Goal: Transaction & Acquisition: Purchase product/service

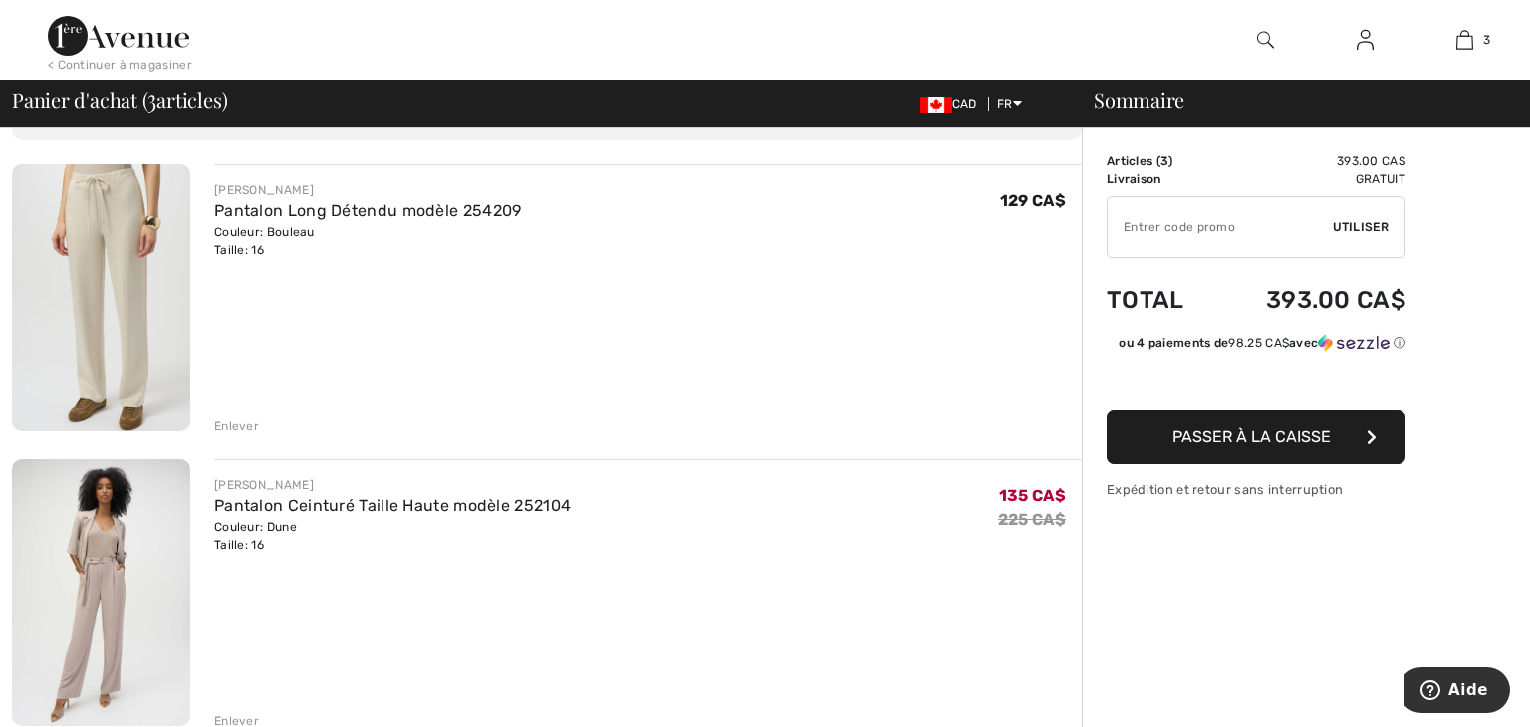
scroll to position [128, 0]
click at [231, 420] on div "Enlever" at bounding box center [236, 425] width 45 height 18
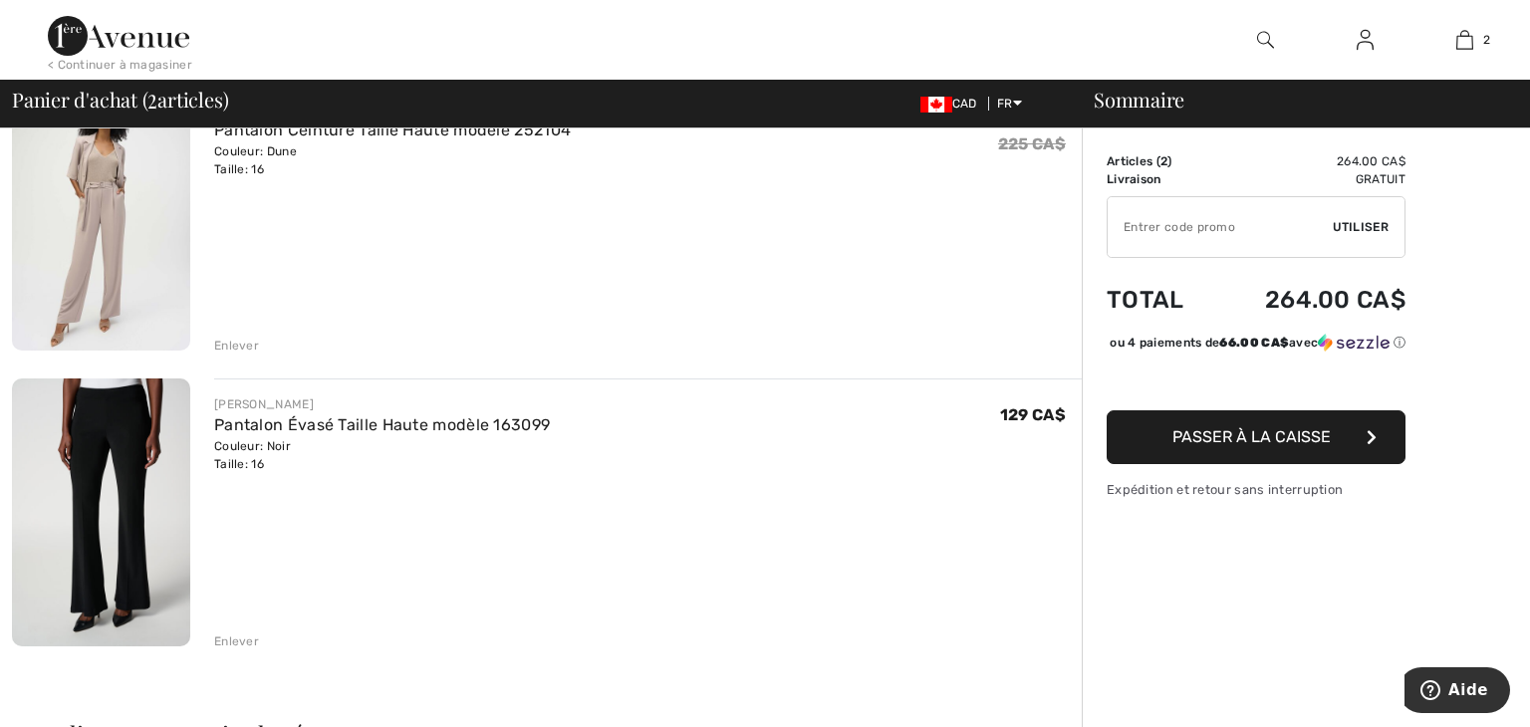
scroll to position [239, 0]
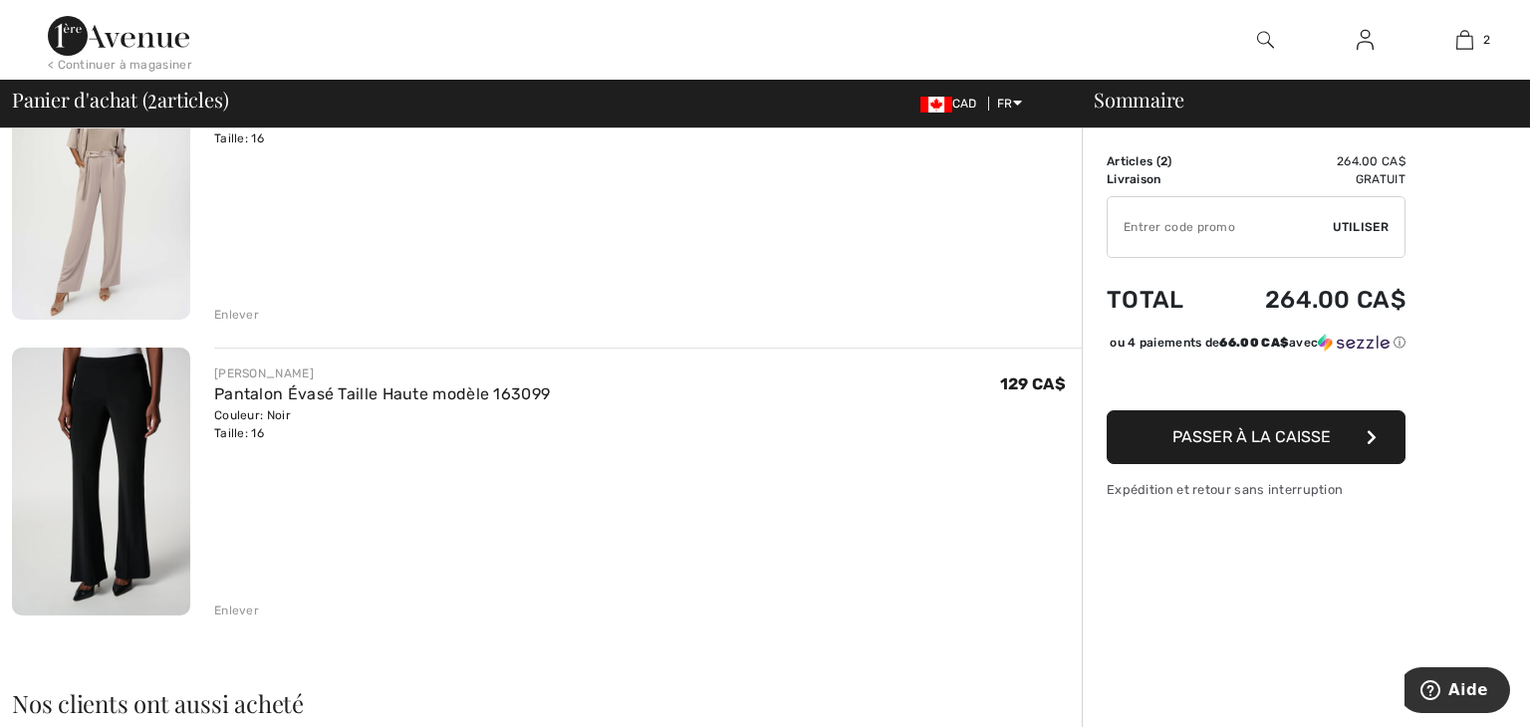
click at [234, 610] on div "Enlever" at bounding box center [236, 611] width 45 height 18
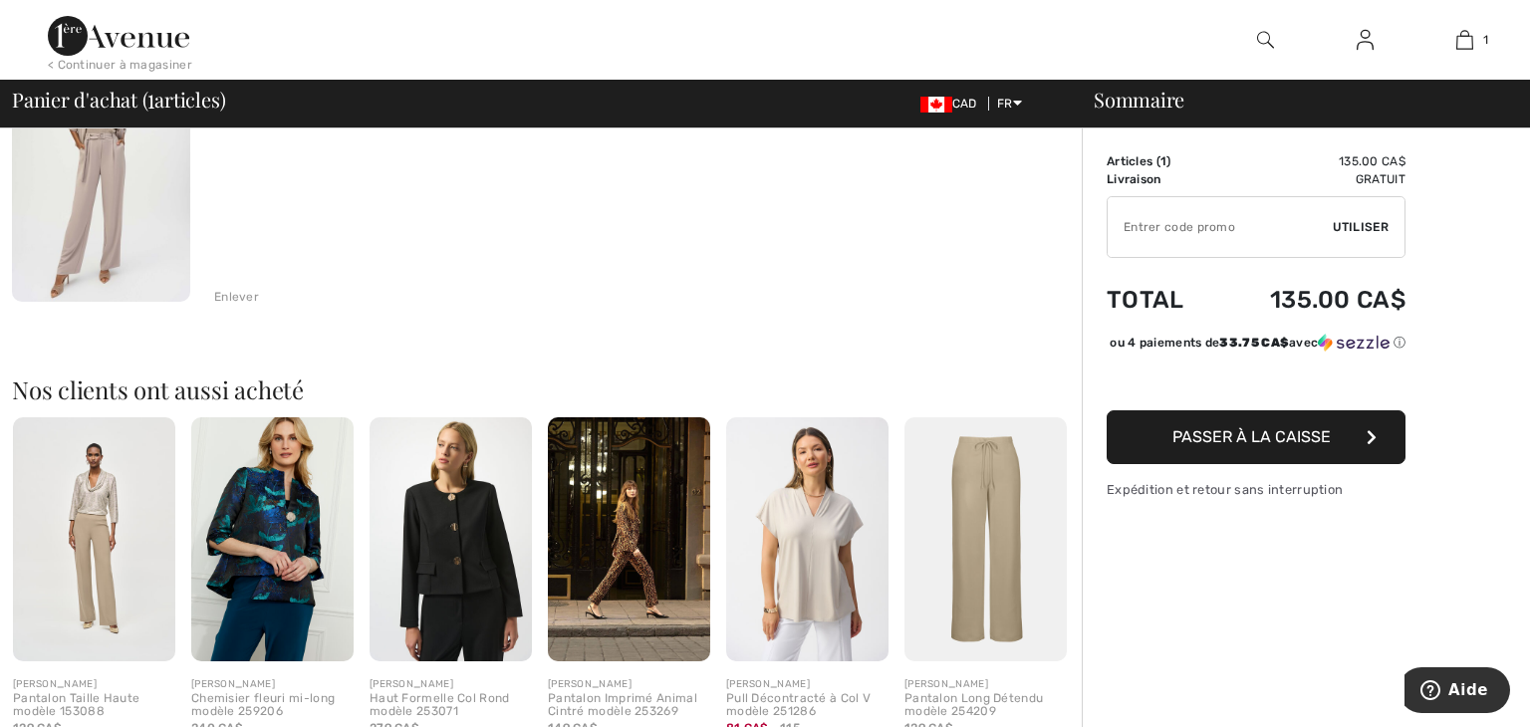
scroll to position [262, 0]
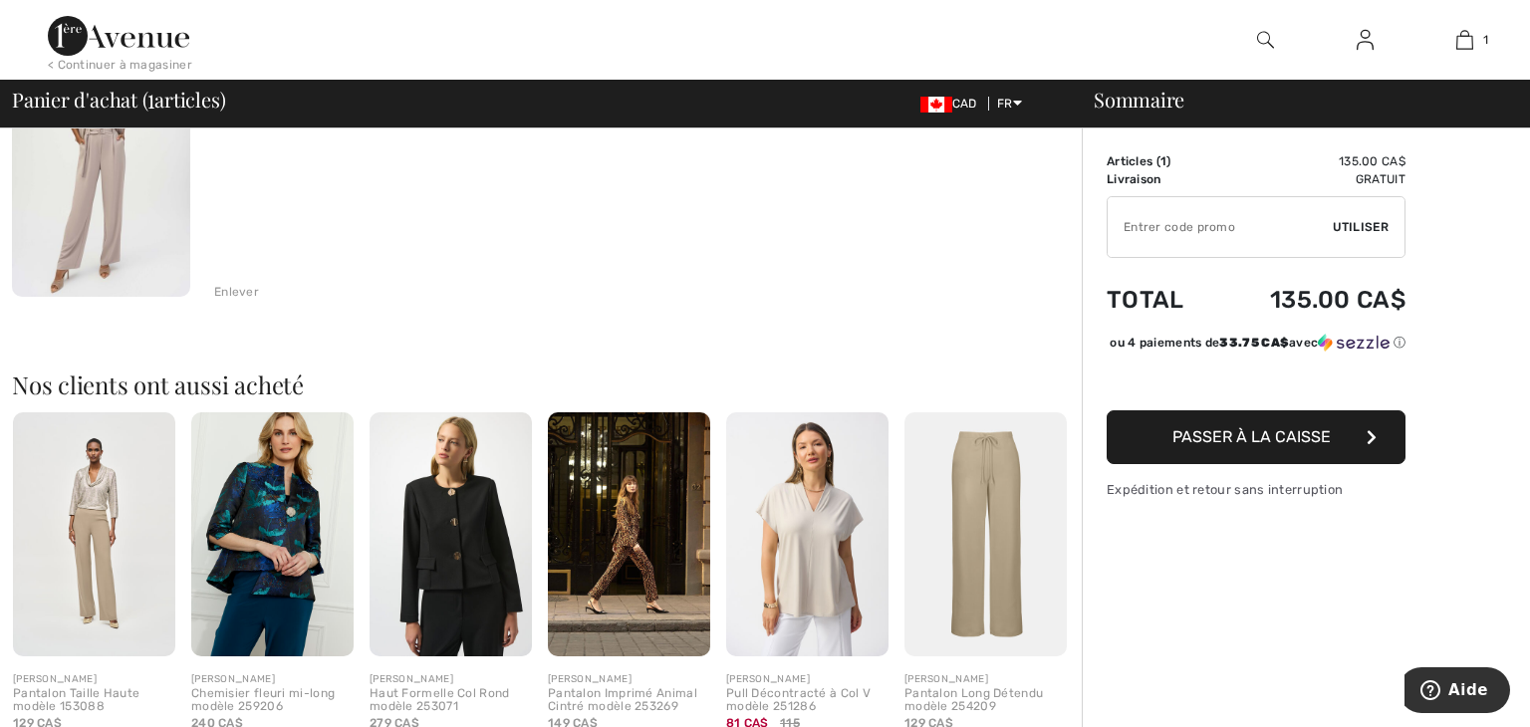
click at [0, 610] on div "Vous n'êtes qu'à 0.00 CA$ de la LIVRAISON GRATUITE! Continuer à magasiner > Fél…" at bounding box center [765, 506] width 1530 height 1278
click at [95, 564] on img at bounding box center [94, 534] width 162 height 244
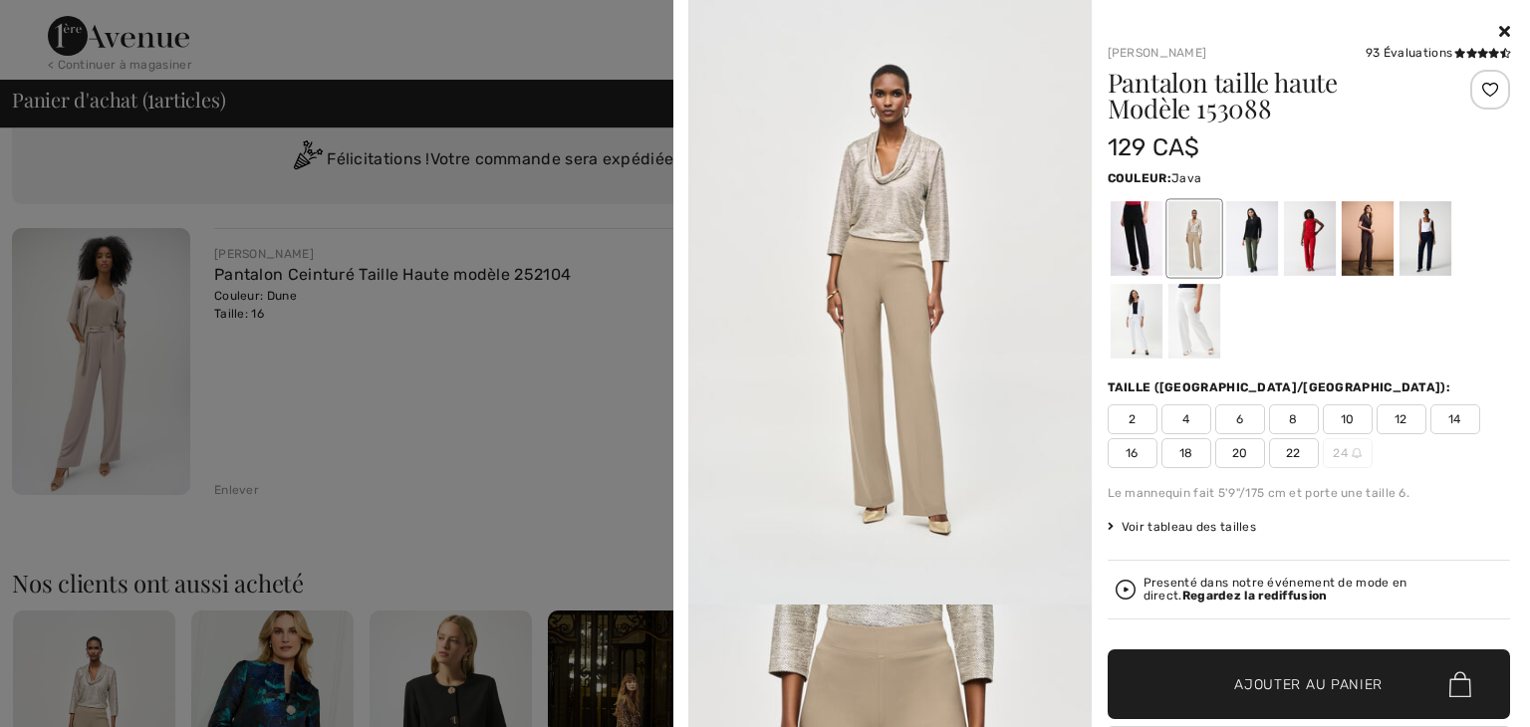
scroll to position [64, 0]
click at [1193, 227] on div at bounding box center [1193, 238] width 52 height 75
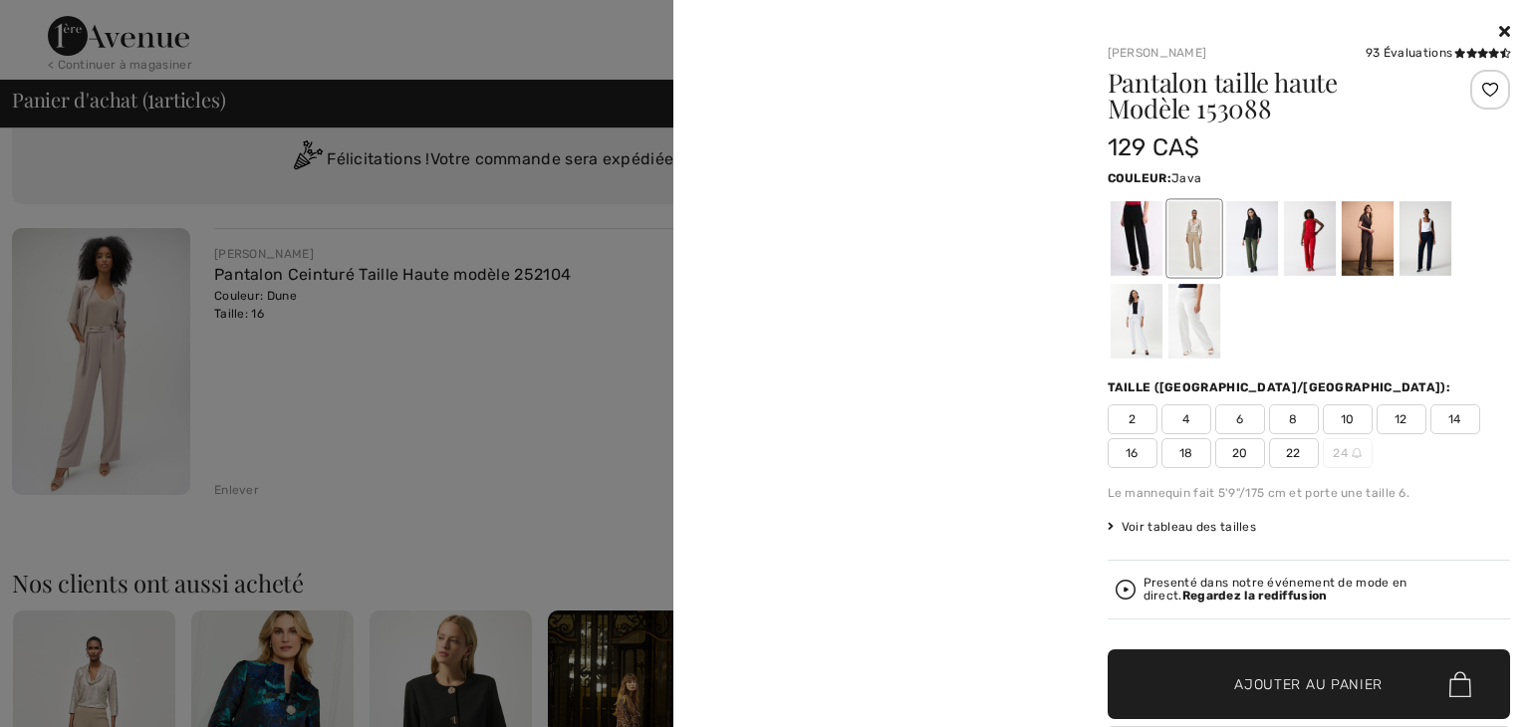
click at [1193, 227] on div at bounding box center [1193, 238] width 52 height 75
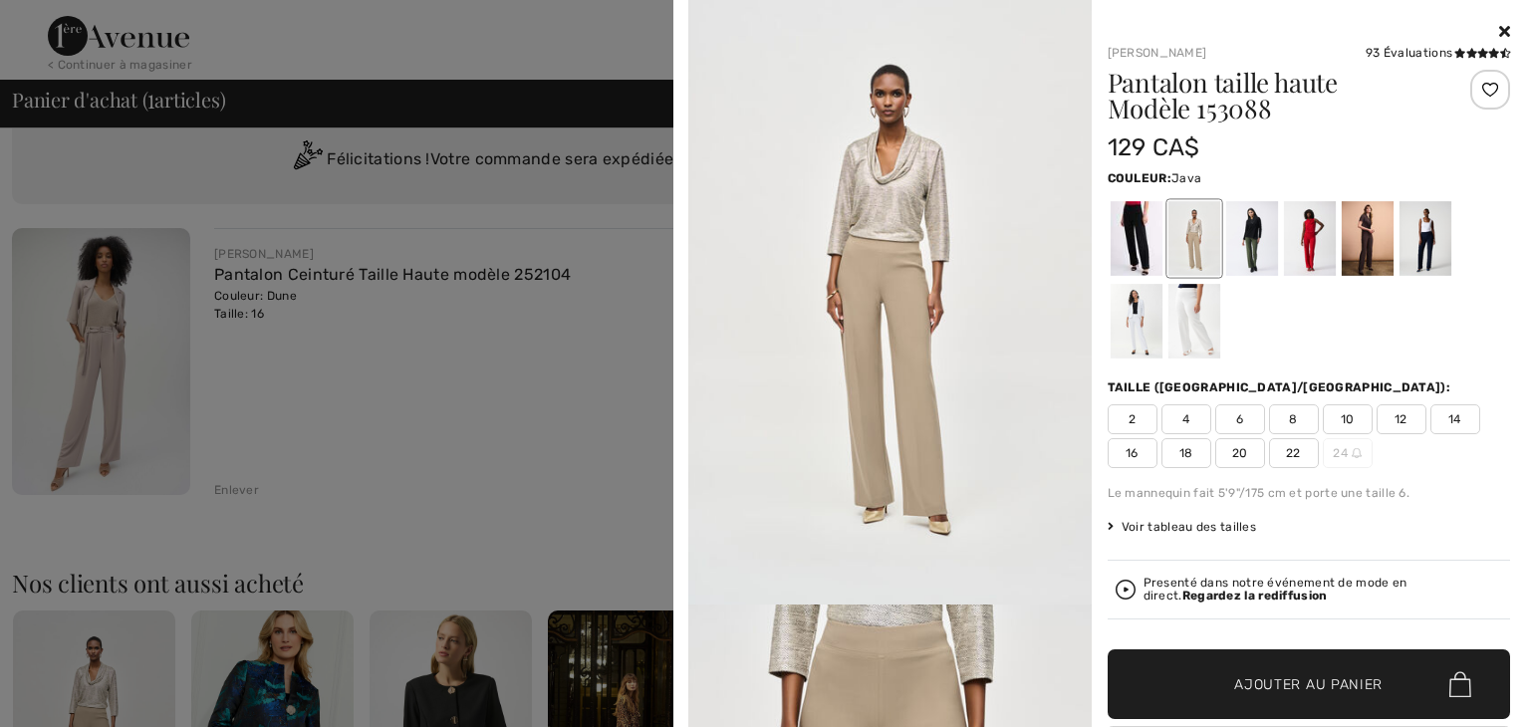
click at [1499, 29] on icon at bounding box center [1504, 31] width 11 height 16
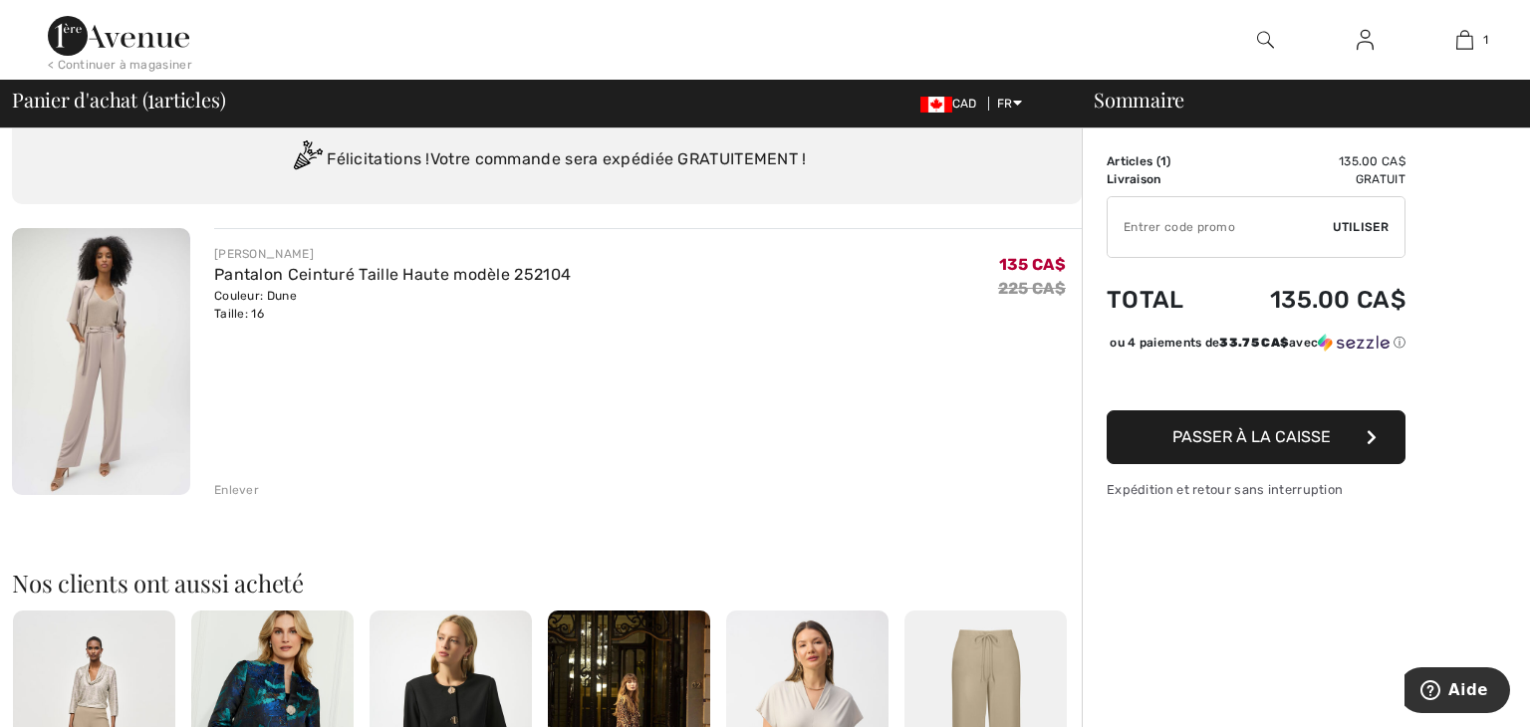
click at [91, 390] on img at bounding box center [101, 361] width 178 height 267
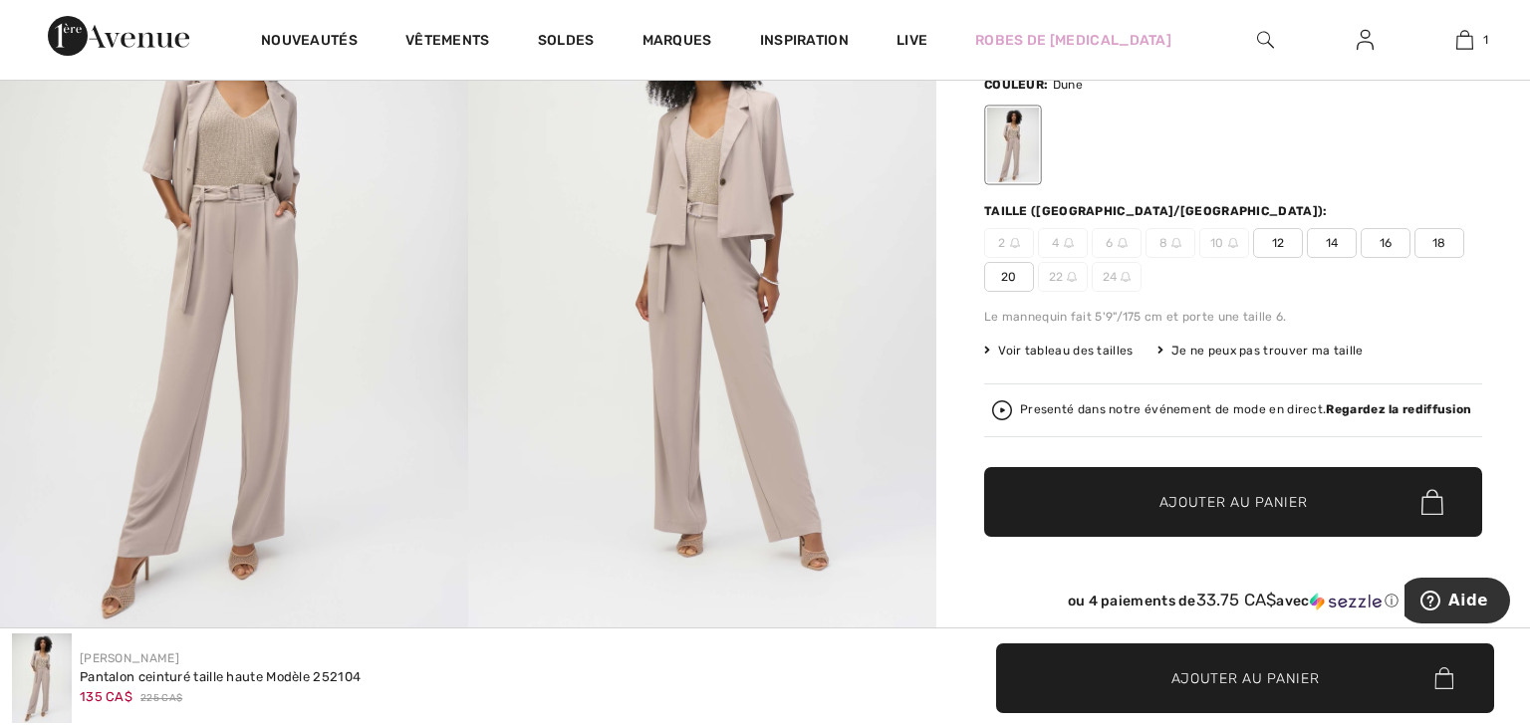
scroll to position [195, 0]
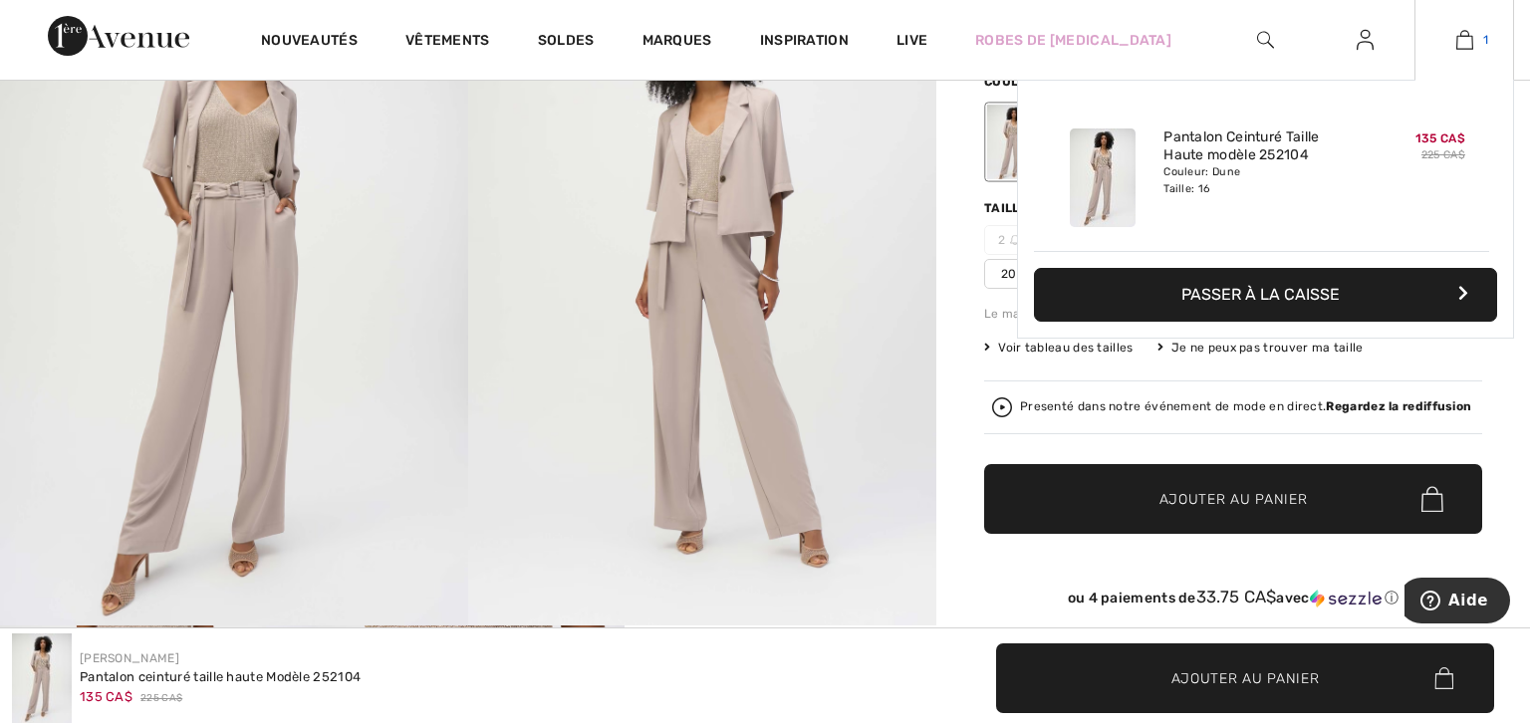
click at [1467, 37] on img at bounding box center [1464, 40] width 17 height 24
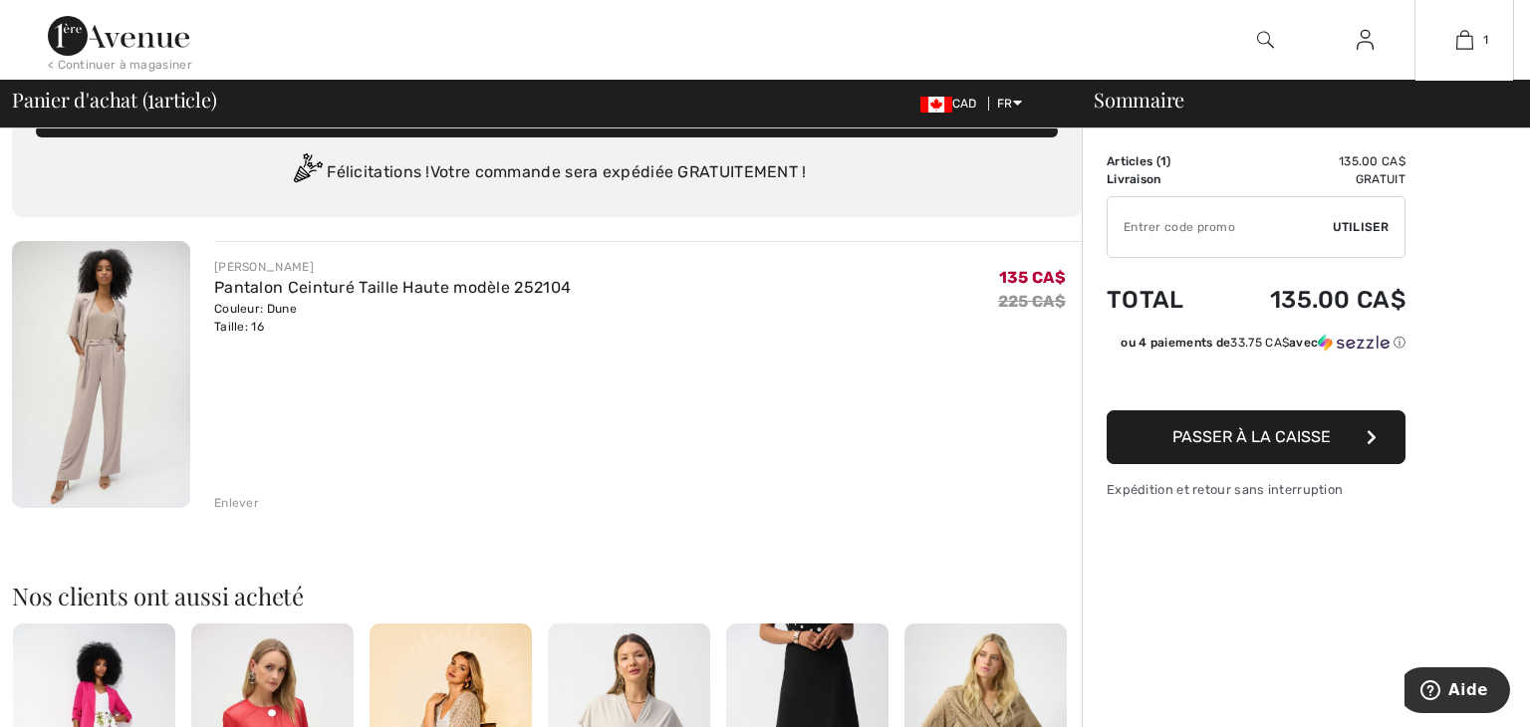
scroll to position [28, 0]
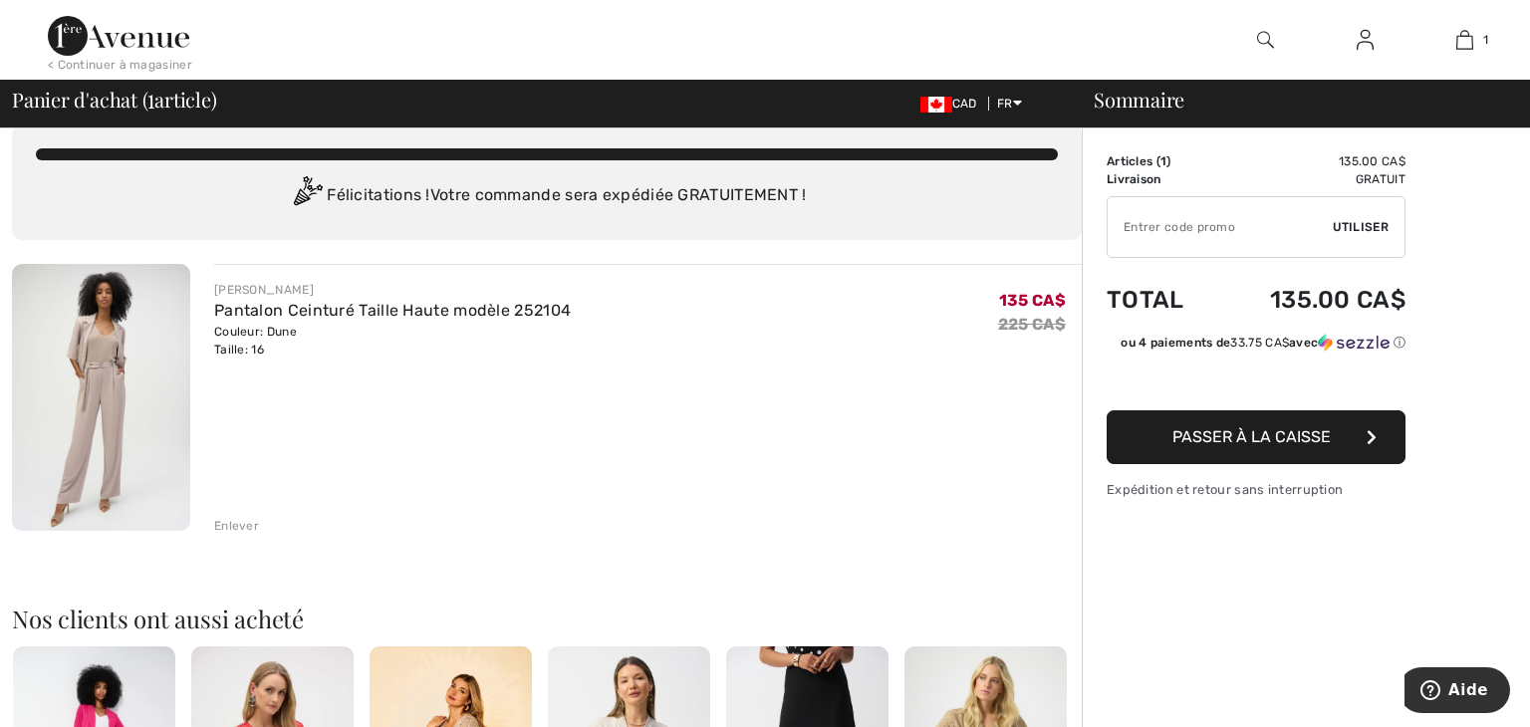
click at [1290, 435] on span "Passer à la caisse" at bounding box center [1251, 436] width 158 height 19
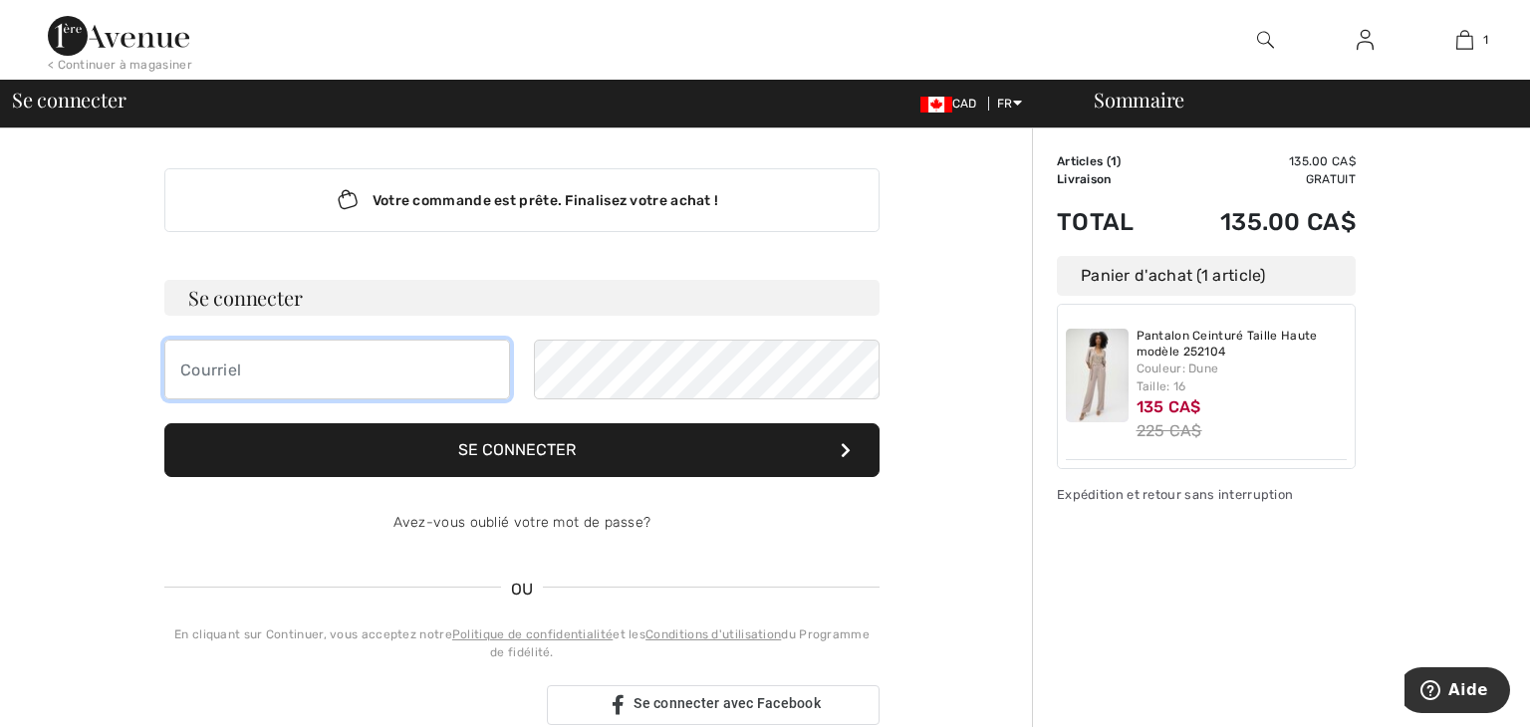
click at [229, 358] on input "email" at bounding box center [337, 370] width 346 height 60
type input "n.dafflonchassot@outlook.com"
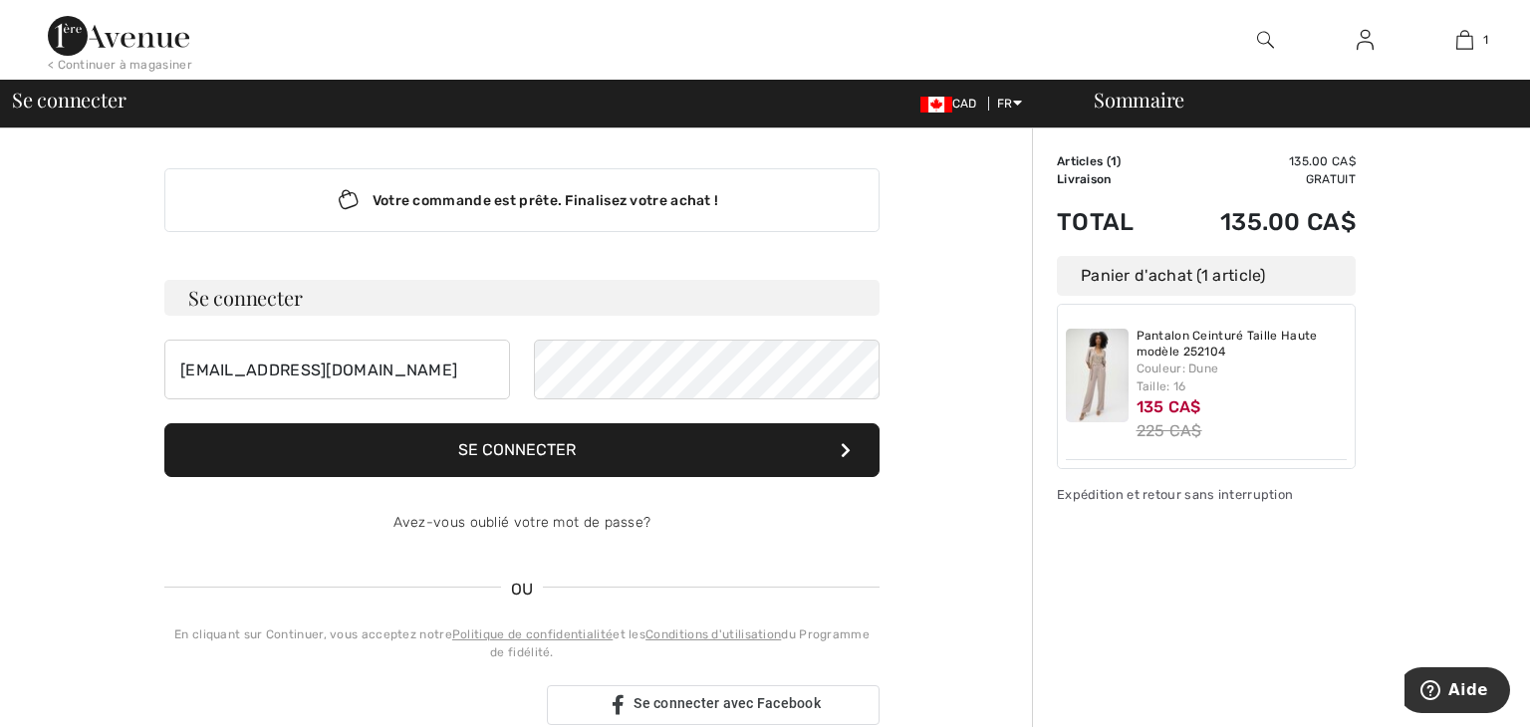
click at [522, 447] on button "Se connecter" at bounding box center [521, 450] width 715 height 54
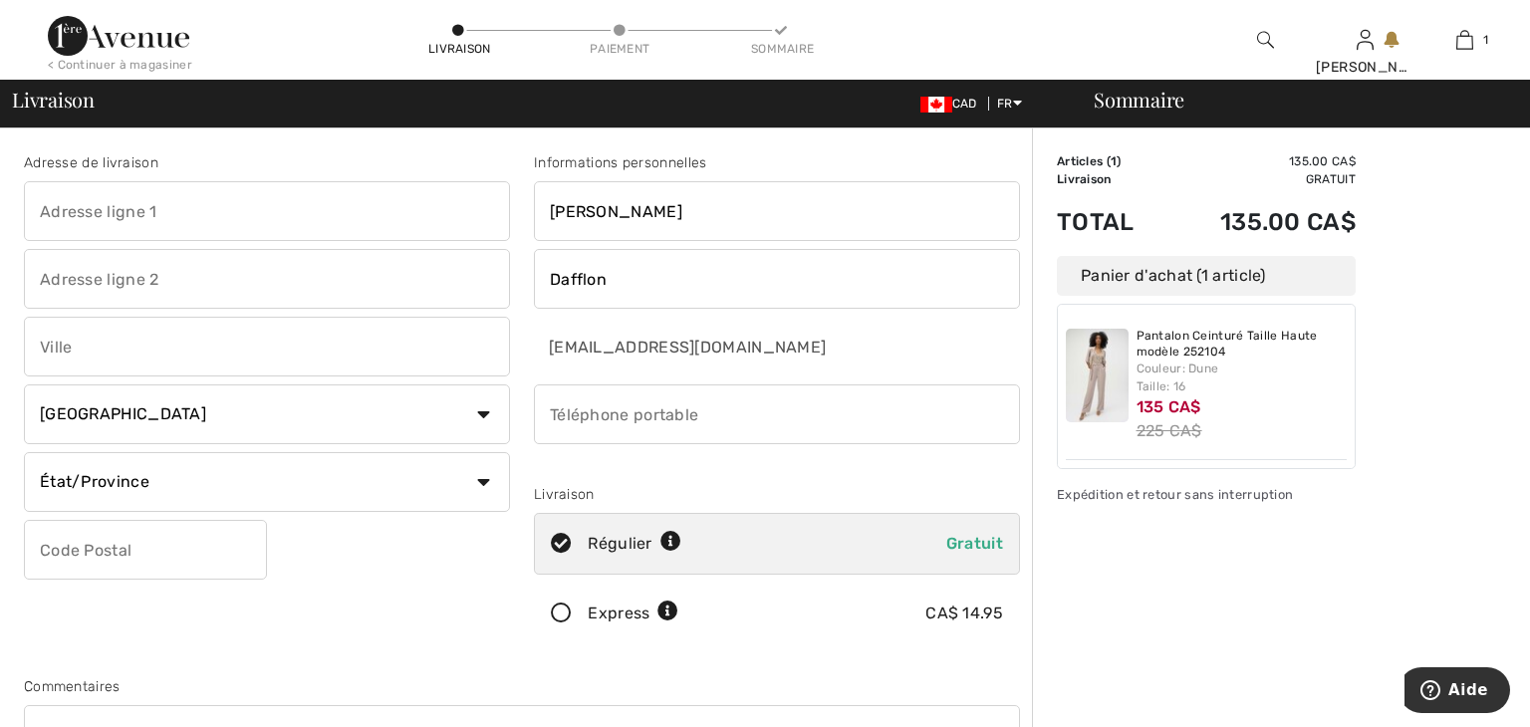
click at [548, 418] on input "phone" at bounding box center [777, 414] width 486 height 60
type input "5142398898"
click at [123, 199] on input "text" at bounding box center [267, 211] width 486 height 60
type input "108-845 Montée Masson"
click at [150, 349] on input "text" at bounding box center [267, 347] width 486 height 60
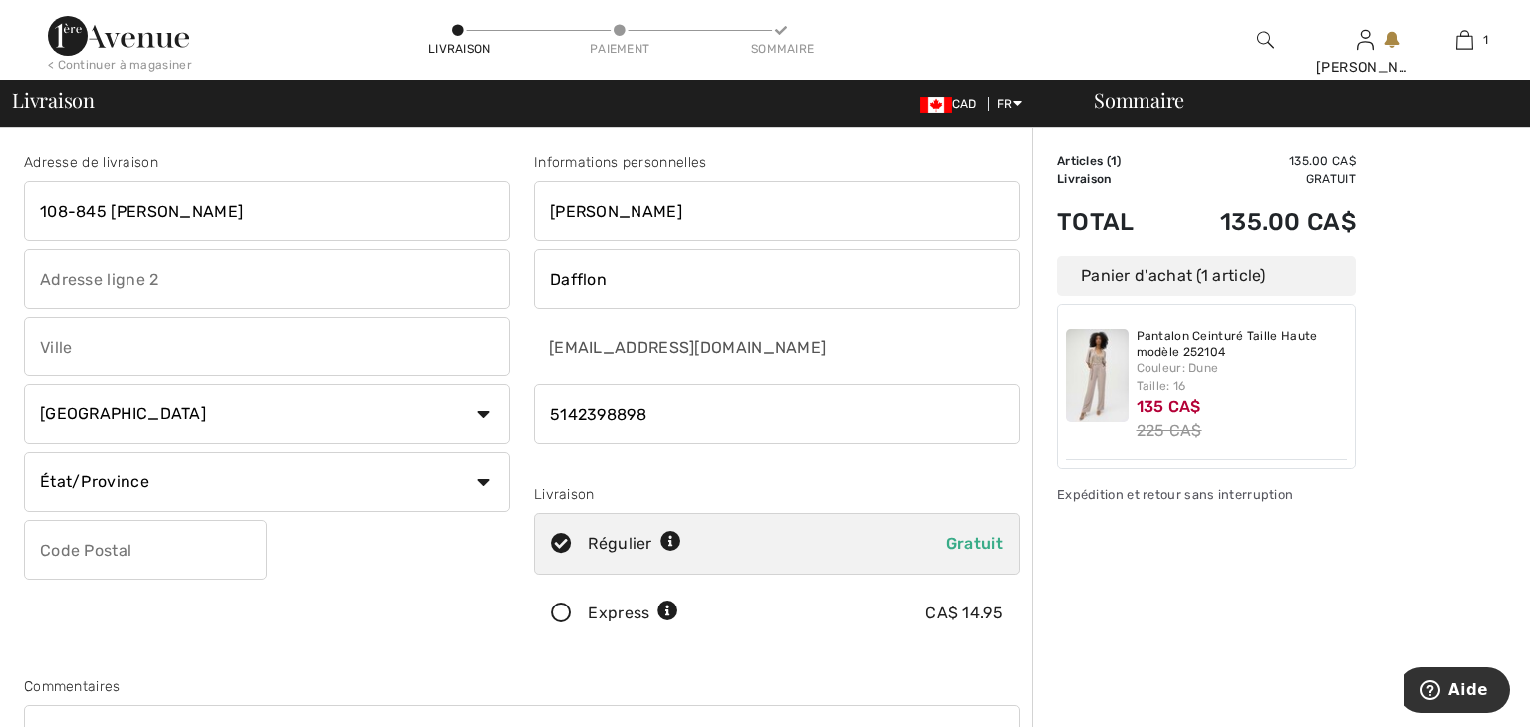
type input "Terrebonne"
click at [485, 411] on select "Pays Canada États-Unis Afghanistan Afrique du Sud Aland Albanie Algérie Allemag…" at bounding box center [267, 414] width 486 height 60
click at [485, 479] on select "État/Province Alberta Colombie-Britannique Ile-du-Prince-Edward Manitoba Nouvea…" at bounding box center [267, 482] width 486 height 60
select select "QC"
click at [24, 452] on select "État/Province Alberta Colombie-Britannique Ile-du-Prince-Edward Manitoba Nouvea…" at bounding box center [267, 482] width 486 height 60
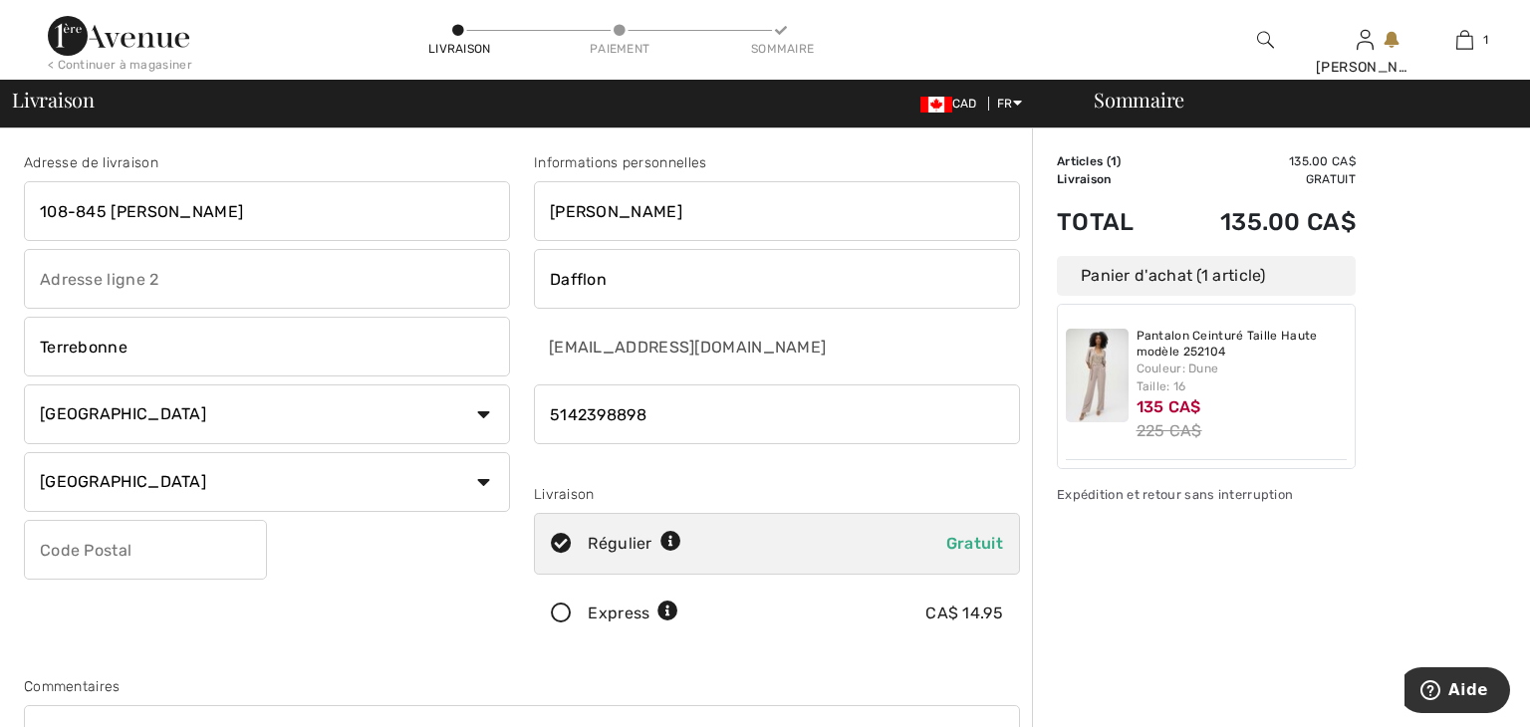
click at [136, 547] on input "text" at bounding box center [145, 550] width 243 height 60
type input "J6W2C7"
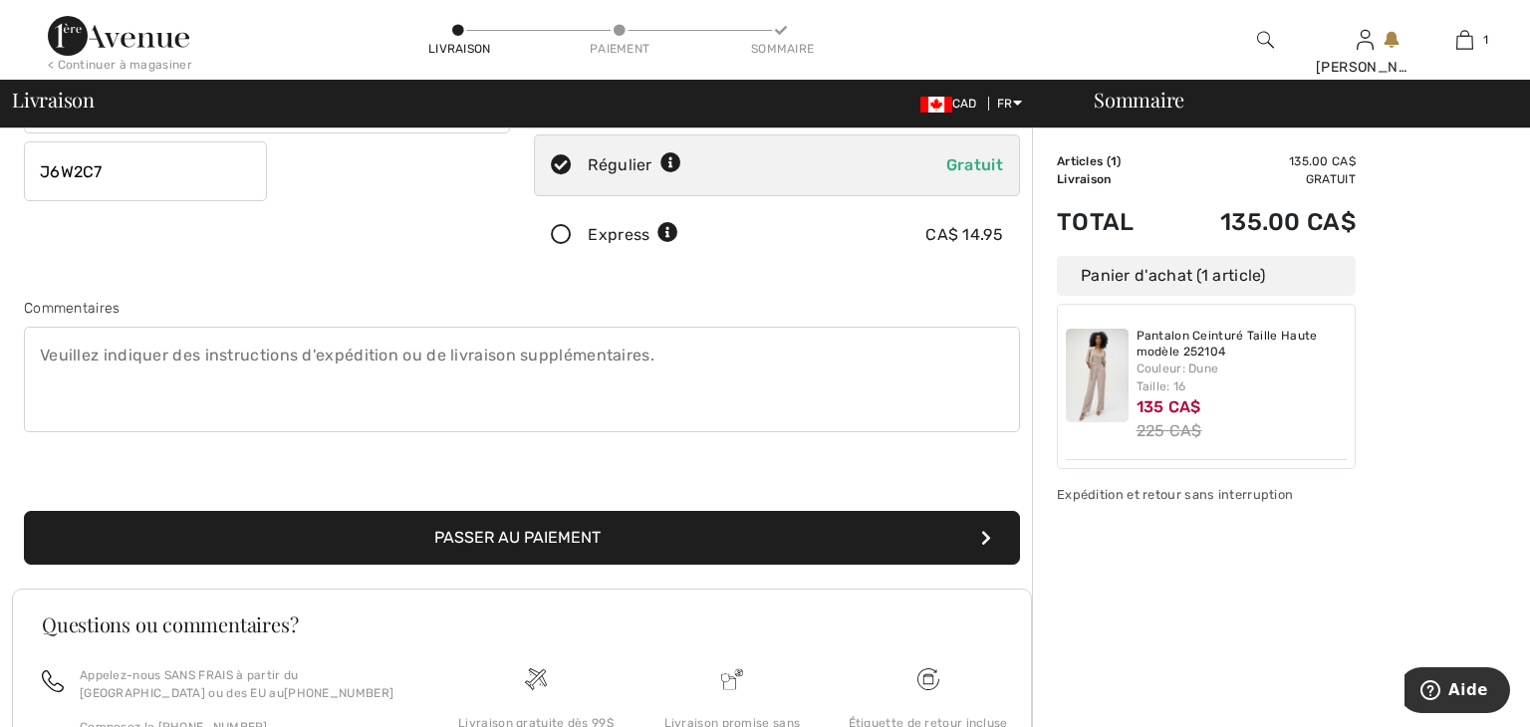
scroll to position [386, 0]
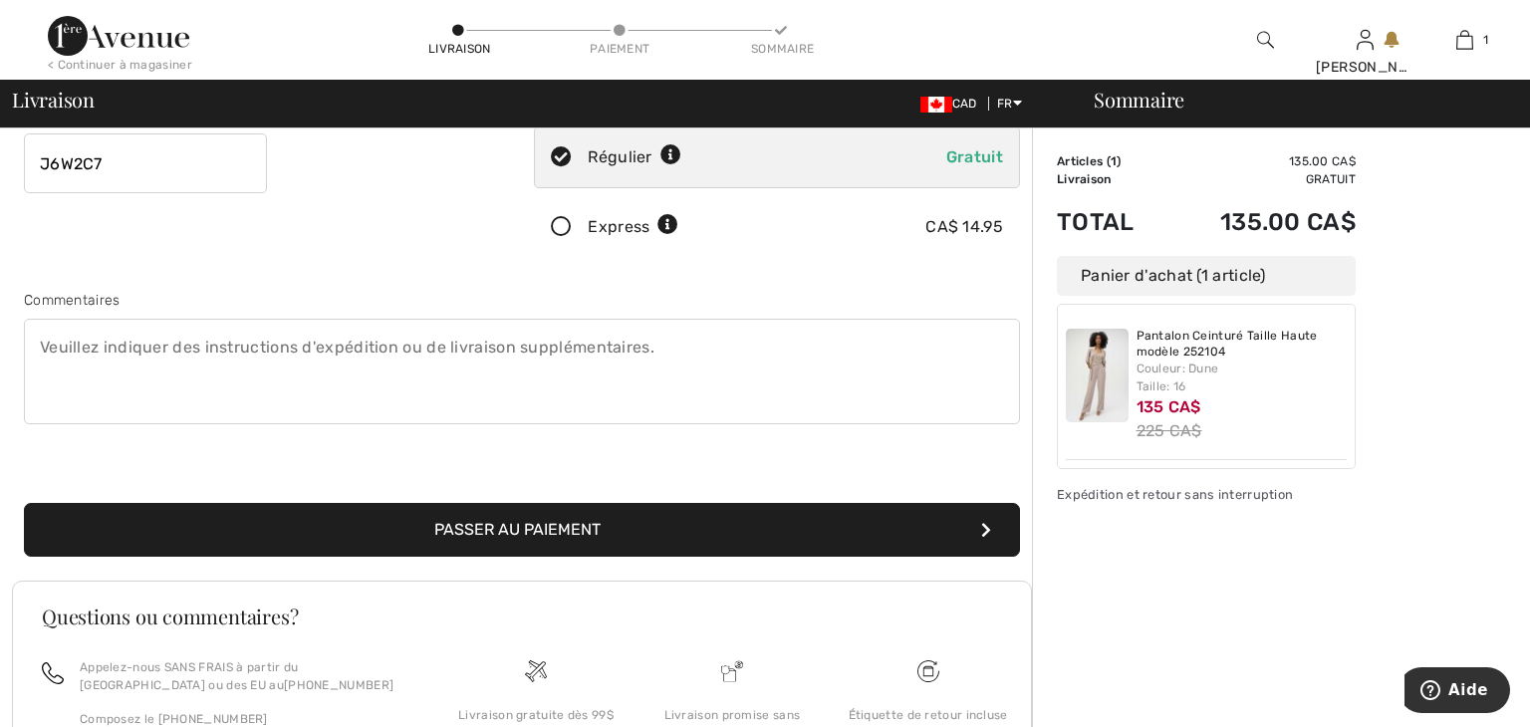
click at [49, 340] on textarea at bounding box center [522, 372] width 996 height 106
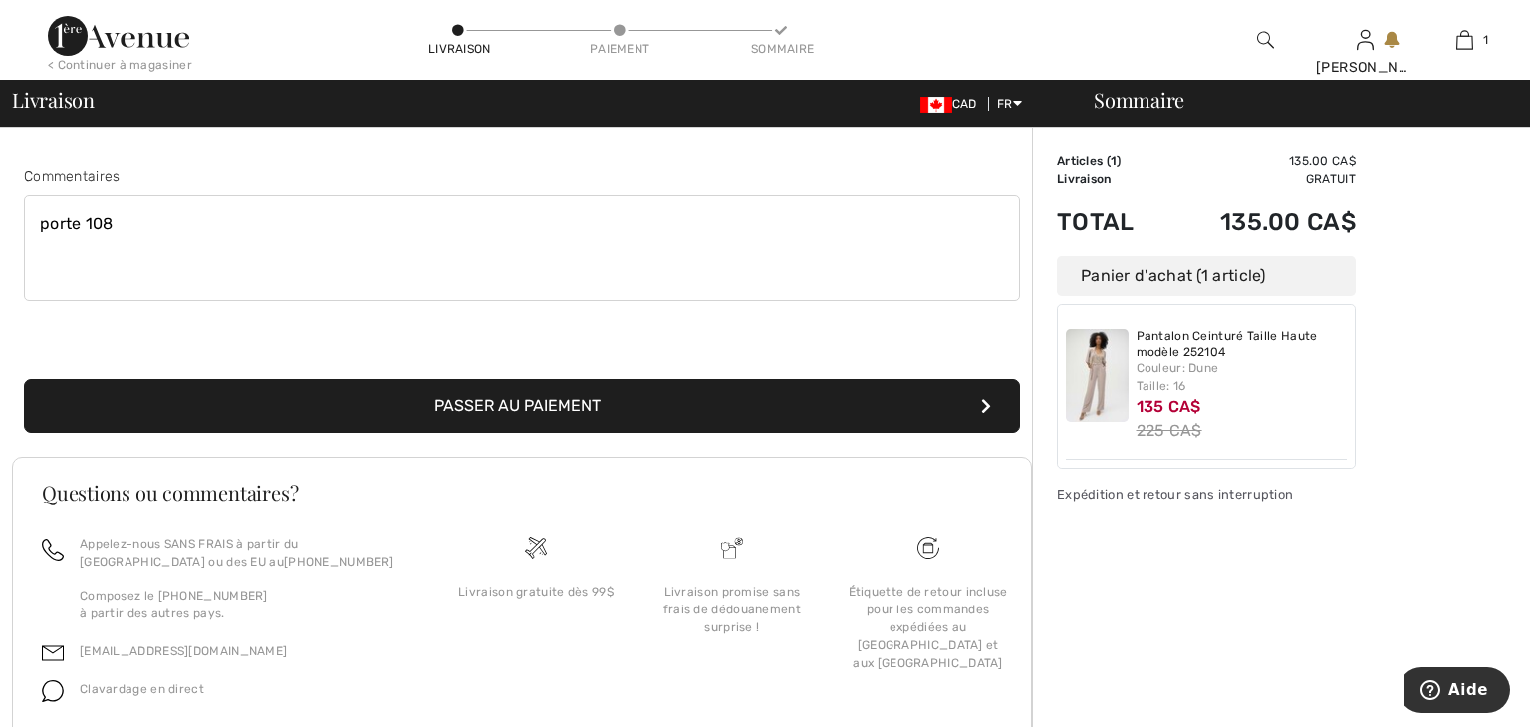
scroll to position [586, 0]
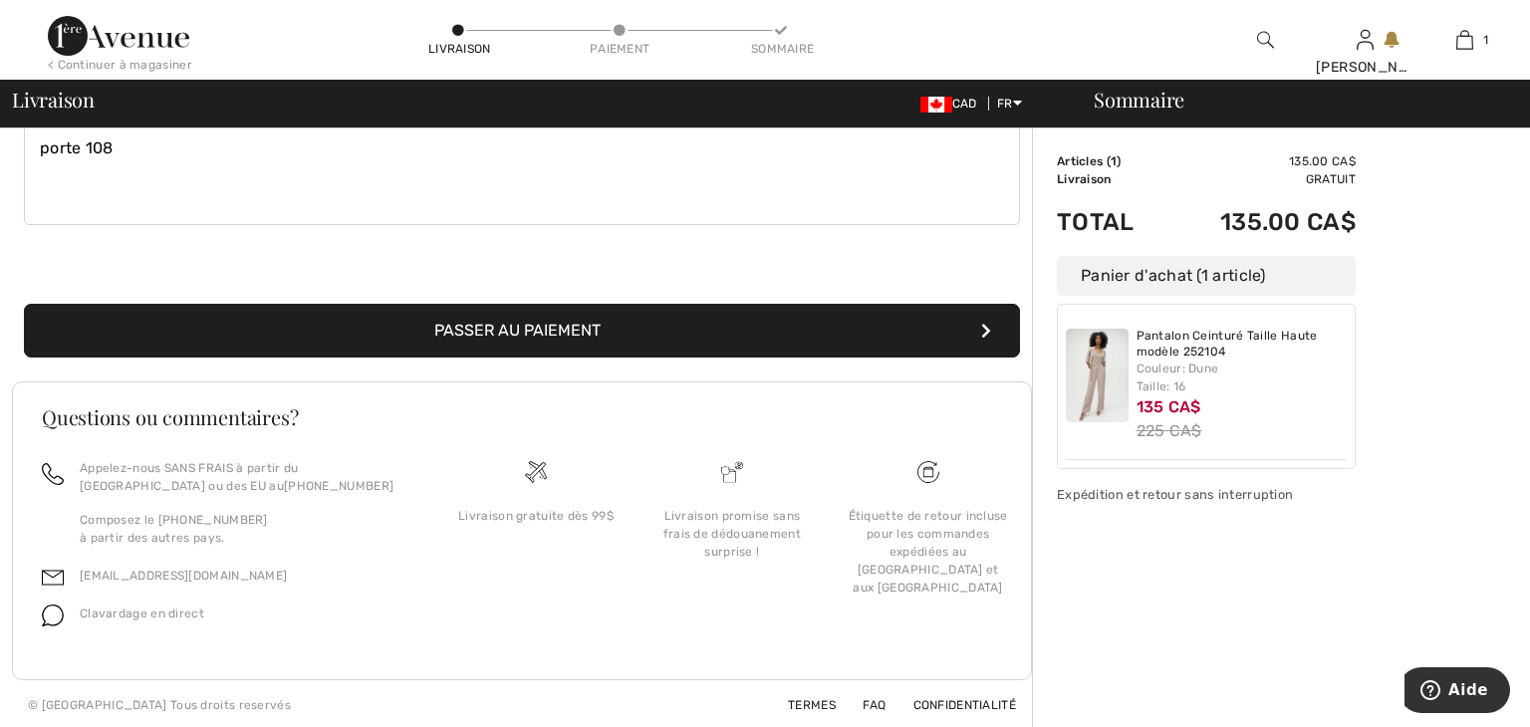
type textarea "porte 108"
click at [534, 326] on button "Passer au paiement" at bounding box center [522, 331] width 996 height 54
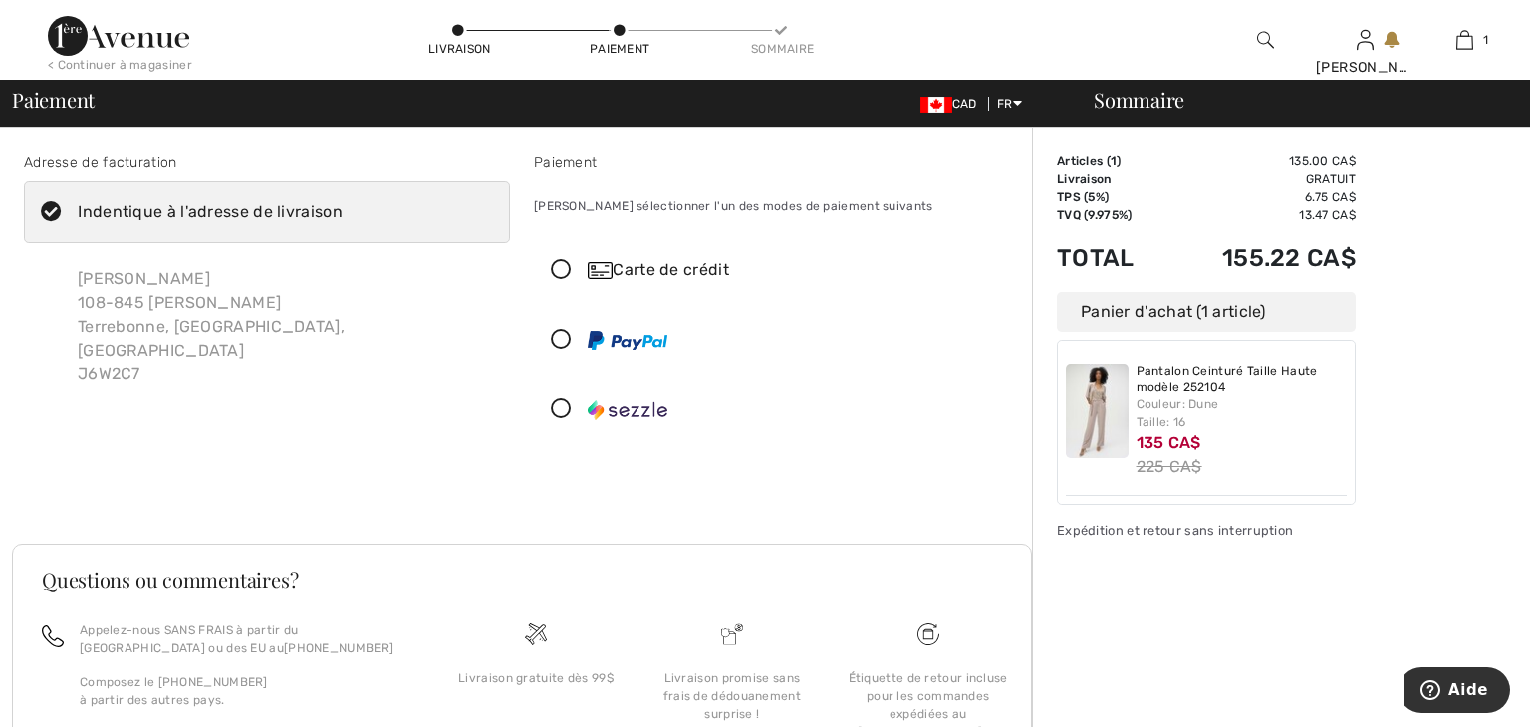
click at [563, 267] on icon at bounding box center [561, 270] width 53 height 21
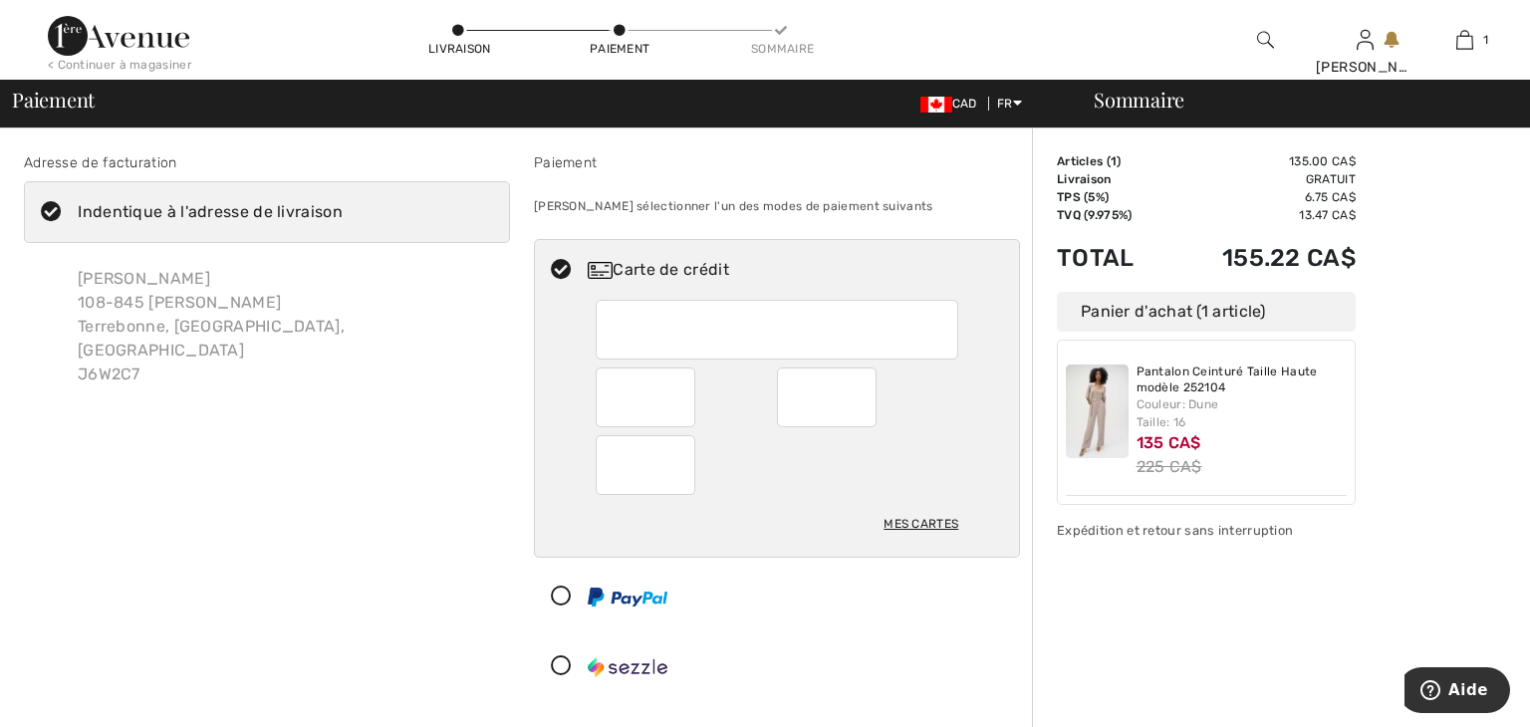
click at [863, 392] on div at bounding box center [827, 398] width 100 height 60
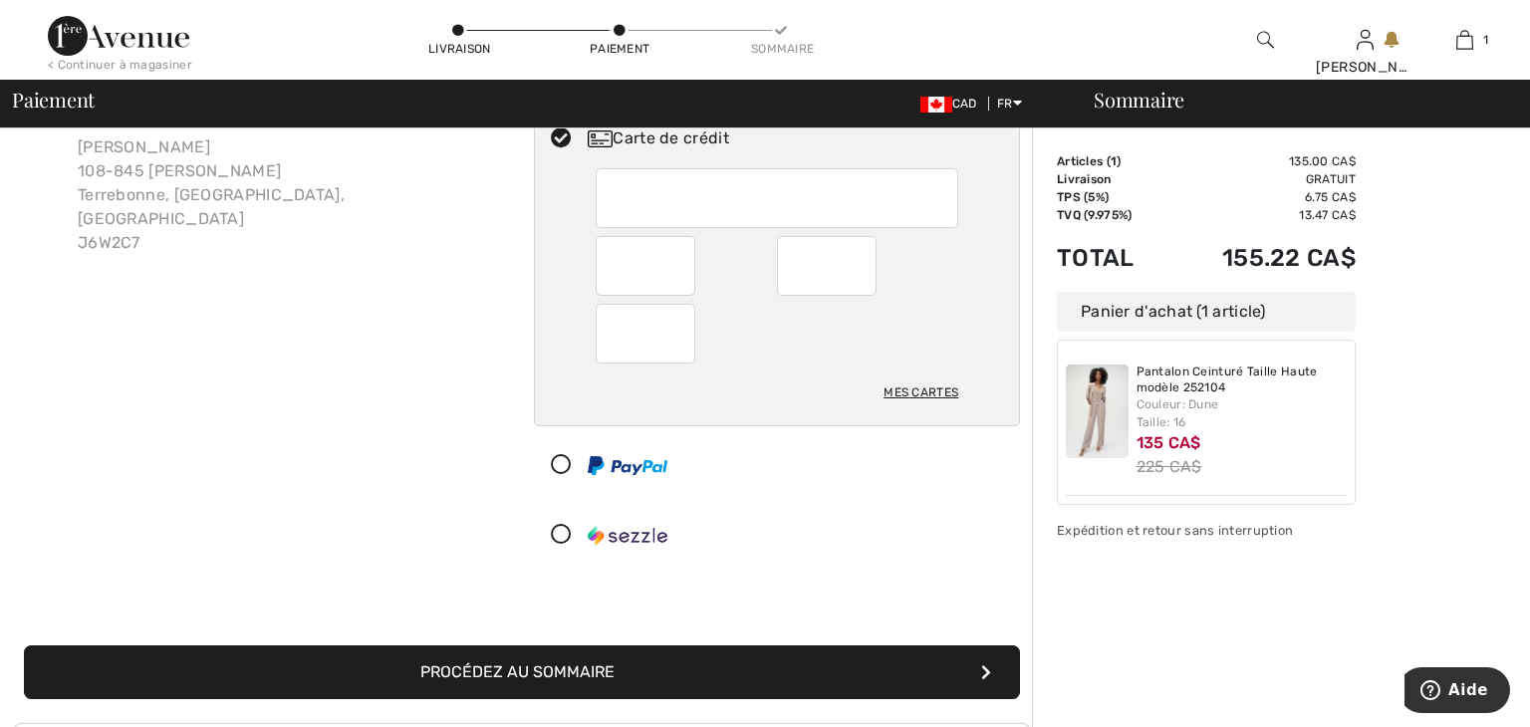
scroll to position [148, 0]
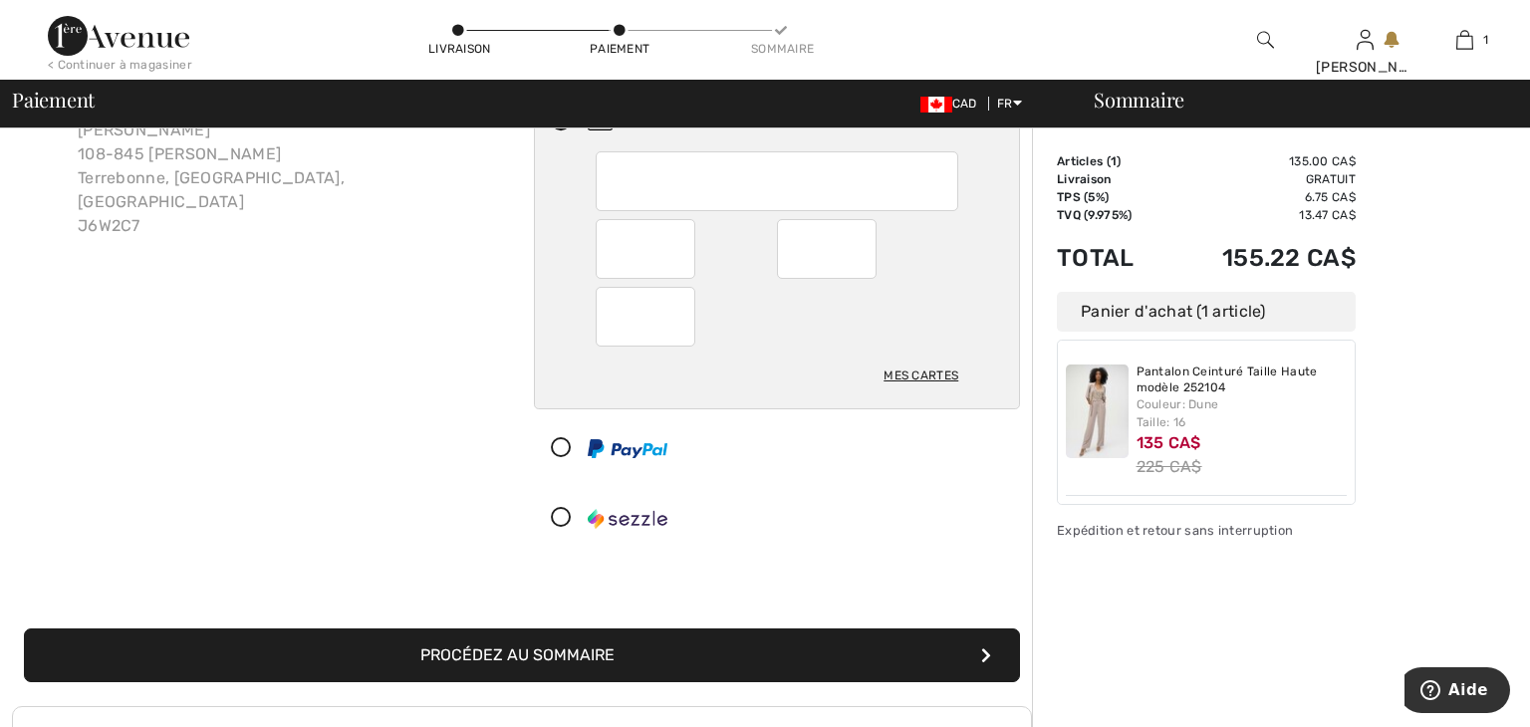
click at [683, 648] on button "Procédez au sommaire" at bounding box center [522, 655] width 996 height 54
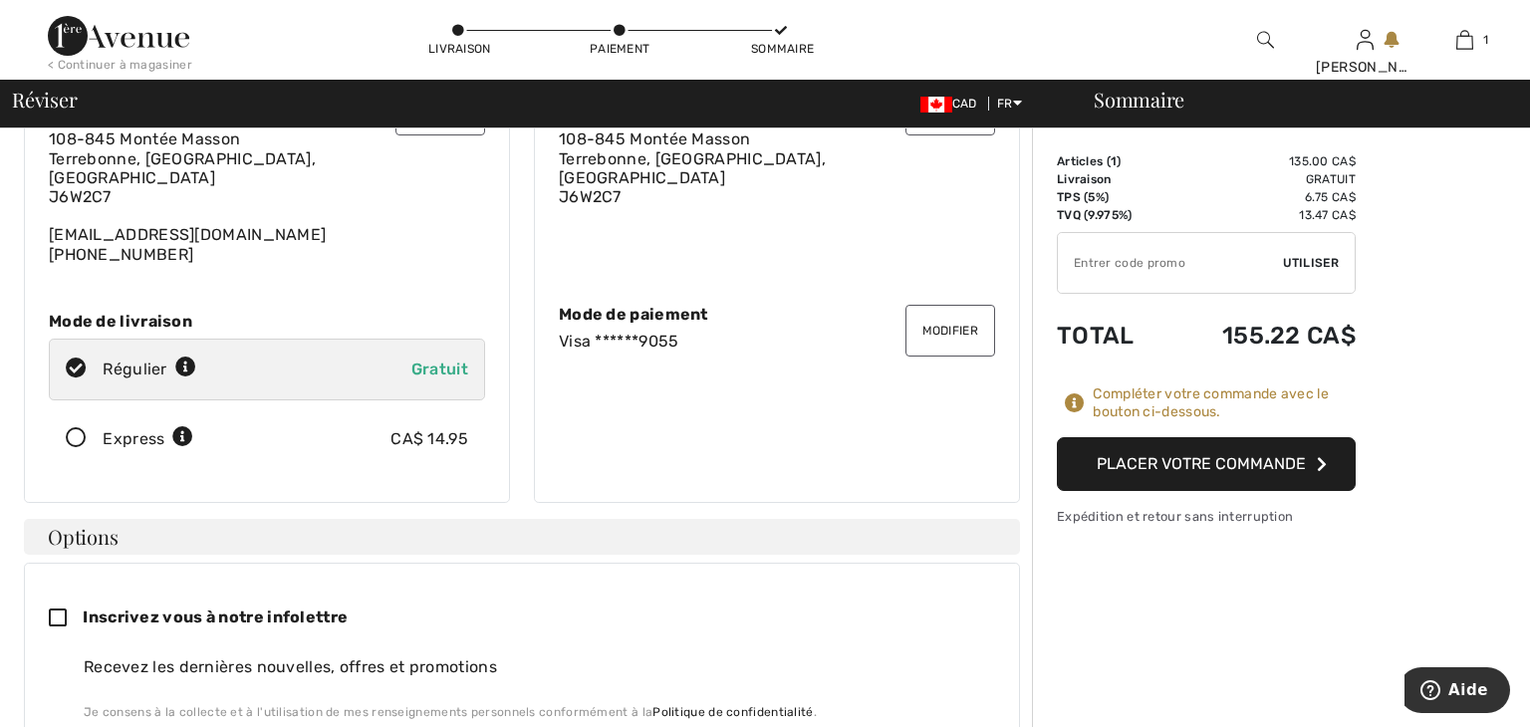
scroll to position [147, 0]
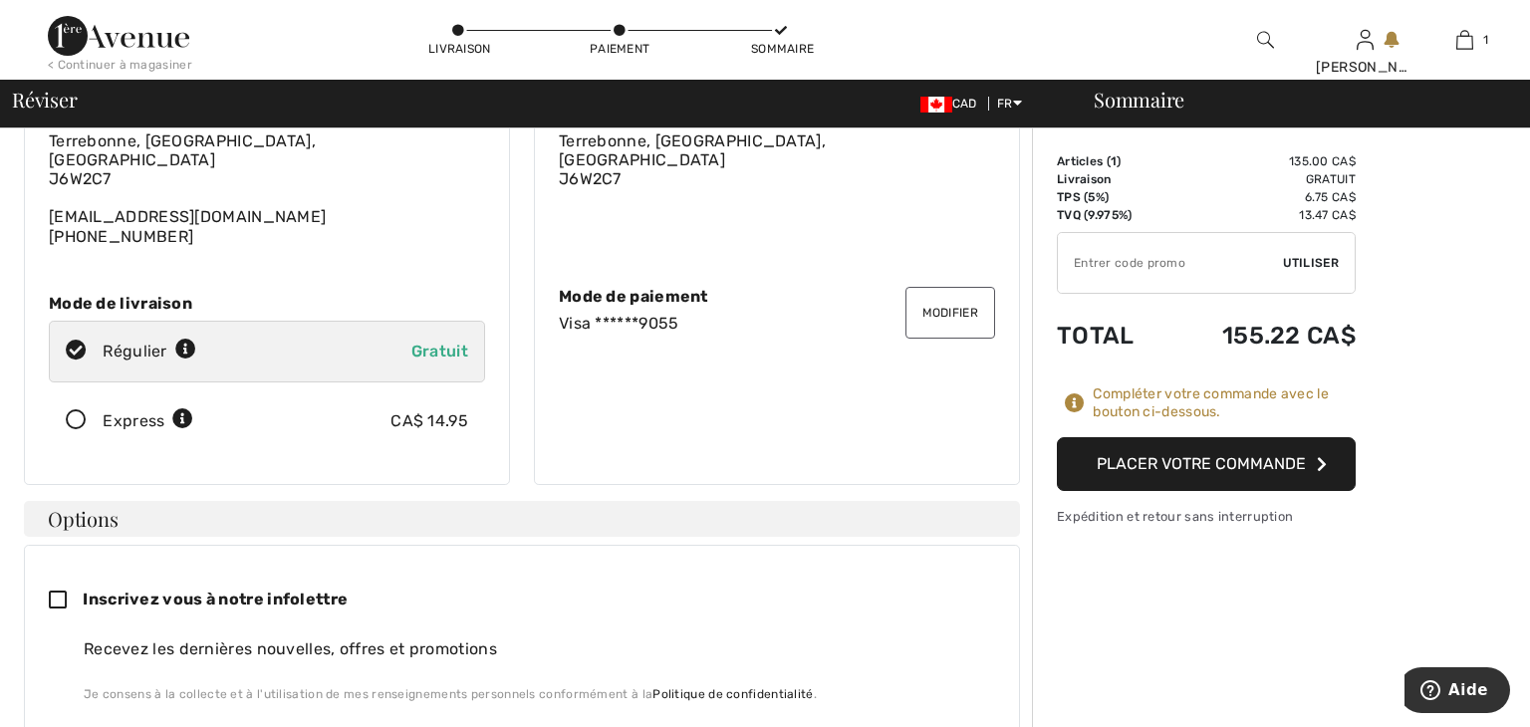
click at [1194, 462] on button "Placer votre commande" at bounding box center [1206, 464] width 299 height 54
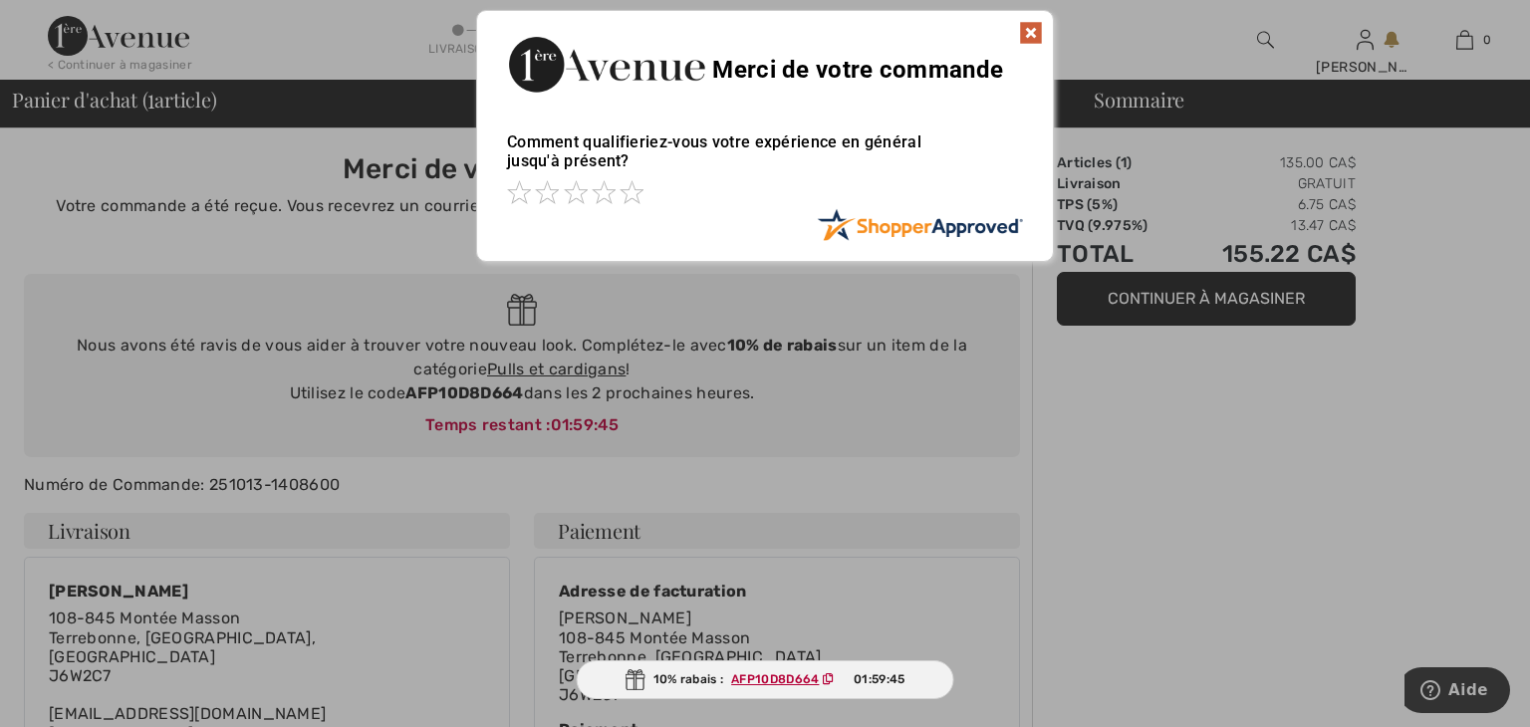
click at [1140, 63] on div "Sorry! Something went wrong. Close Merci de votre commande Comment qualifieriez…" at bounding box center [765, 136] width 1530 height 272
click at [1027, 27] on img at bounding box center [1031, 33] width 24 height 24
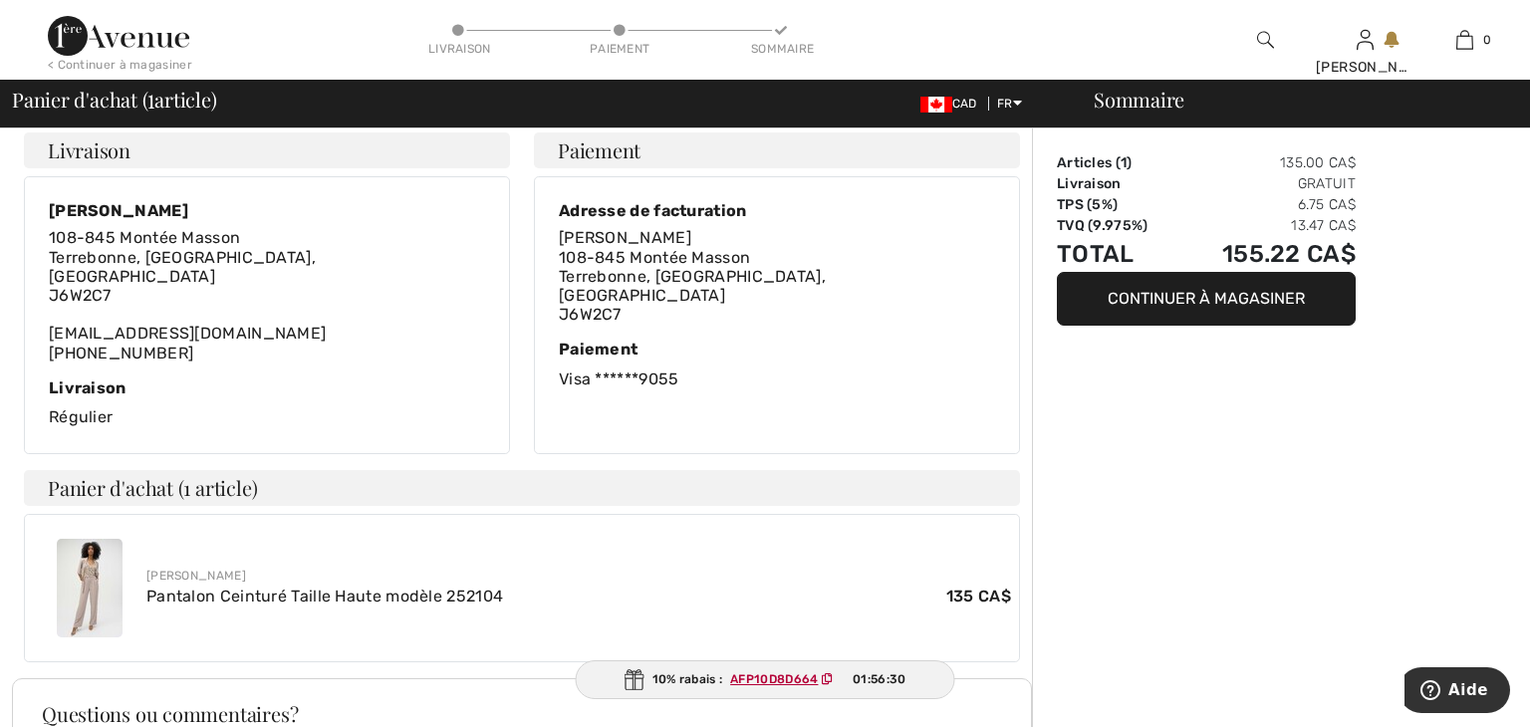
scroll to position [382, 0]
